Goal: Task Accomplishment & Management: Complete application form

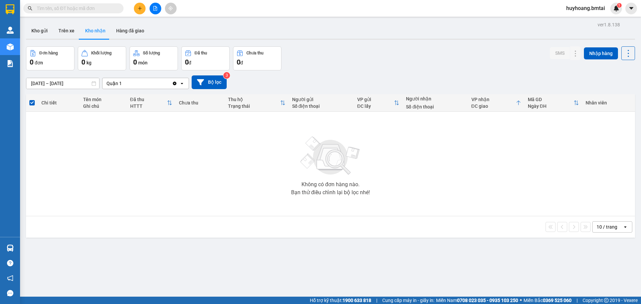
click at [139, 7] on icon "plus" at bounding box center [140, 8] width 5 height 5
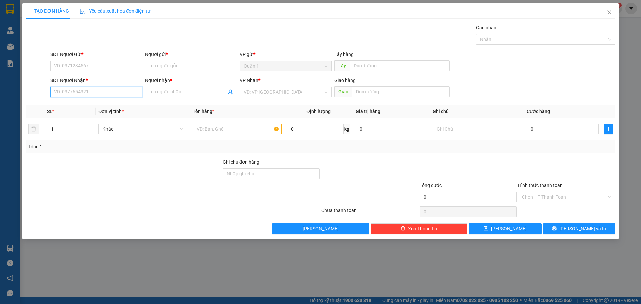
click at [101, 94] on input "SĐT Người Nhận *" at bounding box center [96, 92] width 92 height 11
click at [97, 64] on input "SĐT Người Gửi *" at bounding box center [96, 66] width 92 height 11
click at [86, 78] on div "02838360921 - [PERSON_NAME]" at bounding box center [96, 79] width 84 height 7
type input "02838360921"
type input "[PERSON_NAME]"
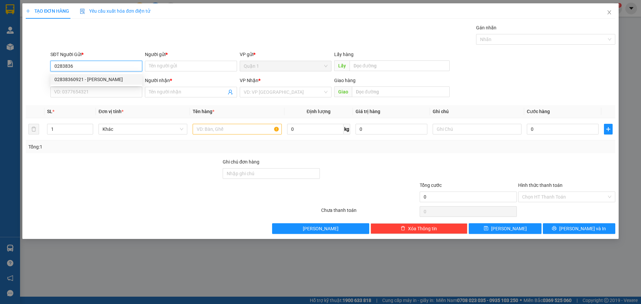
type input "0342681848"
type input "[GEOGRAPHIC_DATA]"
type input "TM 13/8"
type input "30.000"
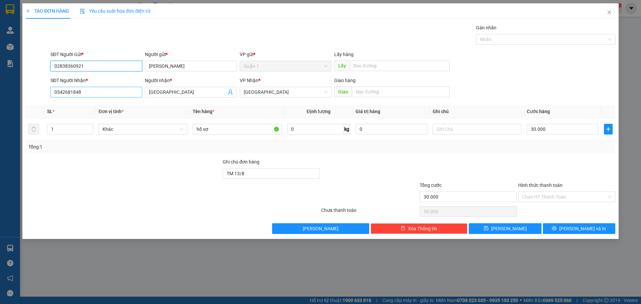
type input "02838360921"
click at [104, 96] on input "0342681848" at bounding box center [96, 92] width 92 height 11
click at [101, 93] on input "0342681848" at bounding box center [96, 92] width 92 height 11
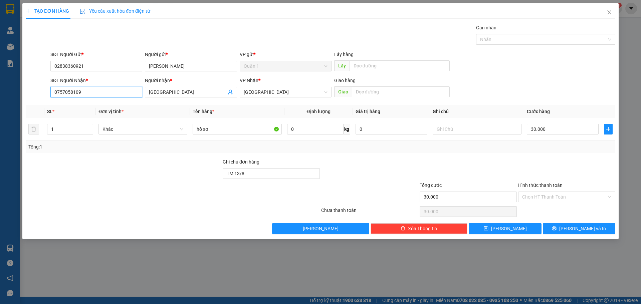
type input "0757058109"
drag, startPoint x: 167, startPoint y: 83, endPoint x: 182, endPoint y: 91, distance: 16.3
click at [167, 84] on div "Người nhận *" at bounding box center [191, 80] width 92 height 7
click at [167, 89] on input "[GEOGRAPHIC_DATA]" at bounding box center [187, 92] width 77 height 7
drag, startPoint x: 182, startPoint y: 91, endPoint x: 55, endPoint y: 97, distance: 126.8
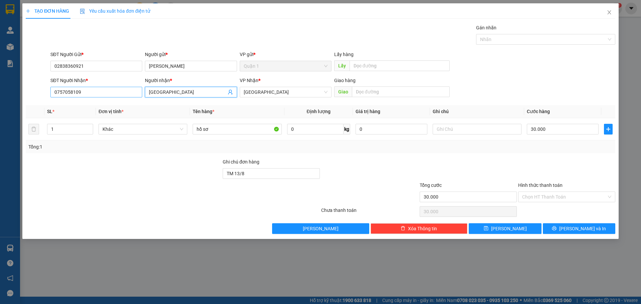
click at [87, 97] on div "SĐT Người Nhận * 0757058109 Người nhận * Nhật Tân Nhật Tân VP Nhận * [GEOGRAPHI…" at bounding box center [333, 88] width 568 height 23
drag, startPoint x: 161, startPoint y: 92, endPoint x: 25, endPoint y: 87, distance: 136.4
click at [43, 89] on div "SĐT Người Nhận * 0757058109 Người nhận * [PERSON_NAME] VP Nhận * [GEOGRAPHIC_DA…" at bounding box center [320, 88] width 591 height 23
type input "Liễu"
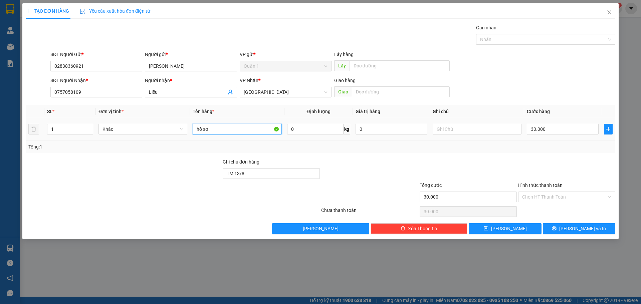
drag, startPoint x: 248, startPoint y: 126, endPoint x: 247, endPoint y: 135, distance: 9.4
click at [248, 126] on input "hồ sơ" at bounding box center [237, 129] width 89 height 11
click at [248, 131] on input "hồ sơ" at bounding box center [237, 129] width 89 height 11
click at [493, 141] on div "Tổng: 1" at bounding box center [321, 147] width 590 height 13
click at [536, 122] on td "30.000" at bounding box center [562, 129] width 77 height 22
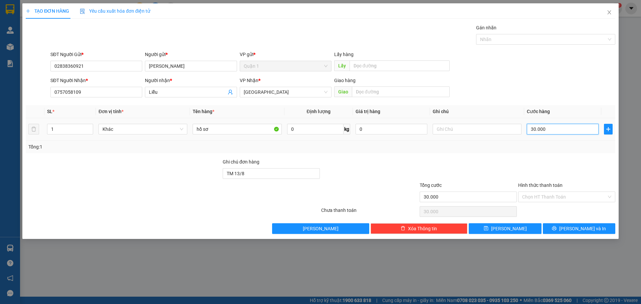
click at [532, 126] on input "30.000" at bounding box center [563, 129] width 72 height 11
type input "4"
type input "40"
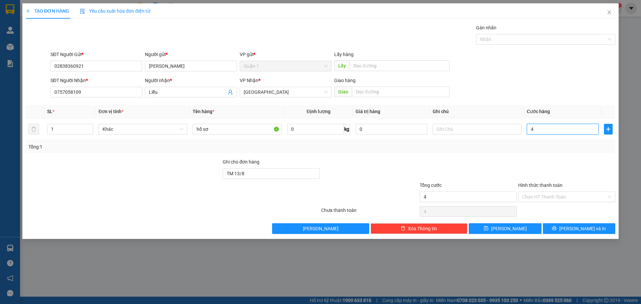
type input "40"
type input "400"
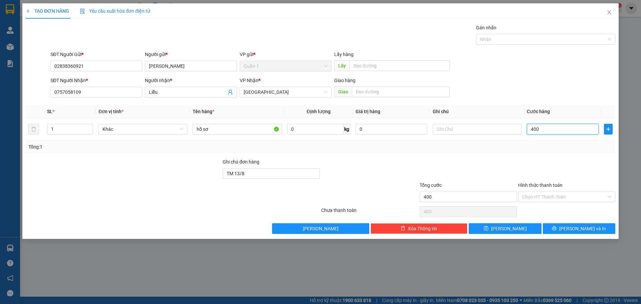
type input "4.000"
type input "40.000"
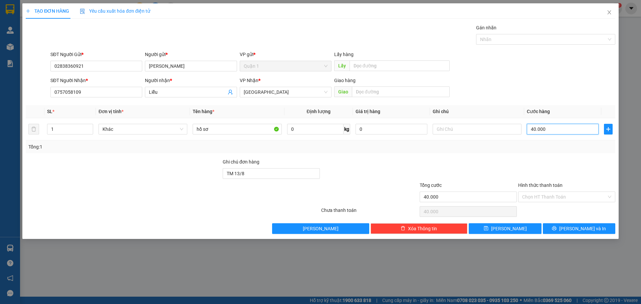
type input "40.000"
click at [518, 164] on div at bounding box center [567, 169] width 99 height 23
click at [560, 201] on input "Hình thức thanh toán" at bounding box center [564, 197] width 85 height 10
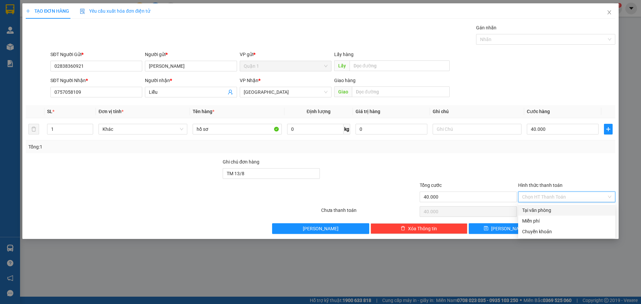
click at [550, 210] on div "Tại văn phòng" at bounding box center [566, 210] width 89 height 7
type input "0"
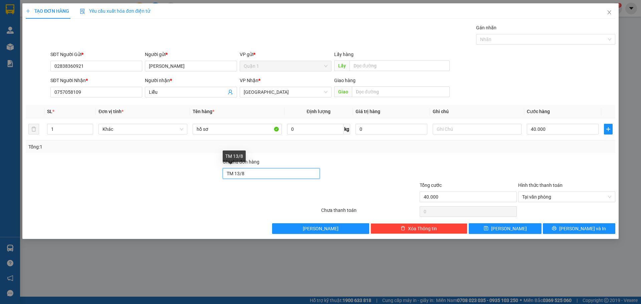
drag, startPoint x: 257, startPoint y: 176, endPoint x: 85, endPoint y: 166, distance: 173.0
click at [96, 167] on div "Ghi chú đơn hàng TM 13/8" at bounding box center [320, 169] width 591 height 23
type input "d"
type input "đã tt tm 14/08"
click at [571, 231] on button "[PERSON_NAME] và In" at bounding box center [579, 228] width 72 height 11
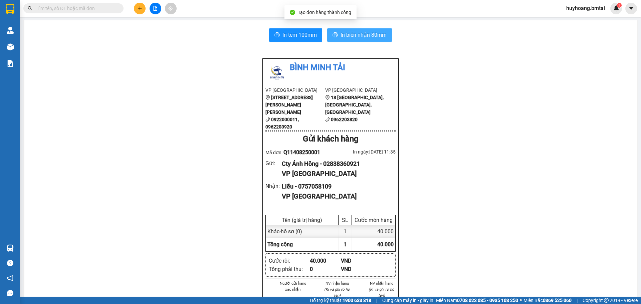
click at [367, 40] on button "In biên nhận 80mm" at bounding box center [359, 34] width 65 height 13
